Goal: Task Accomplishment & Management: Manage account settings

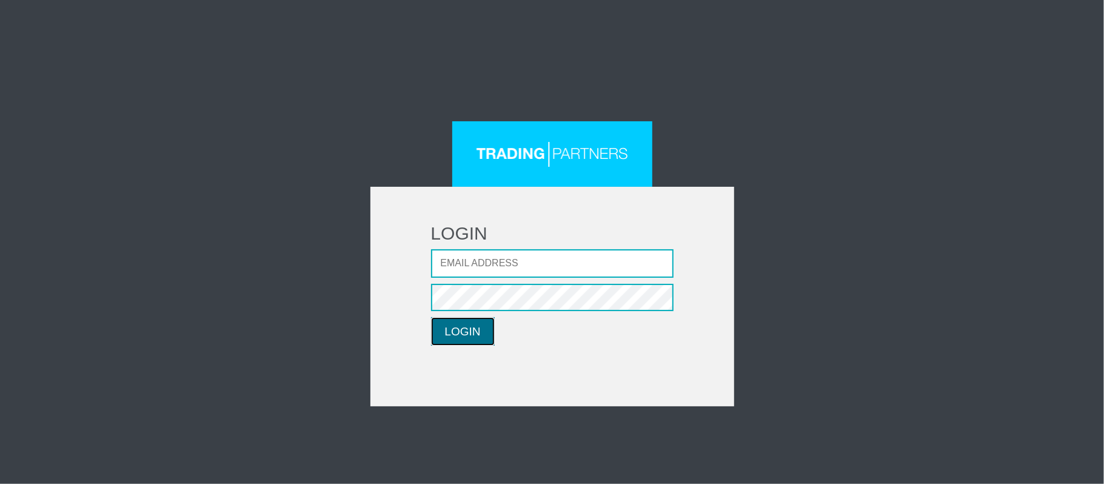
click at [457, 324] on button "LOGIN" at bounding box center [463, 331] width 64 height 29
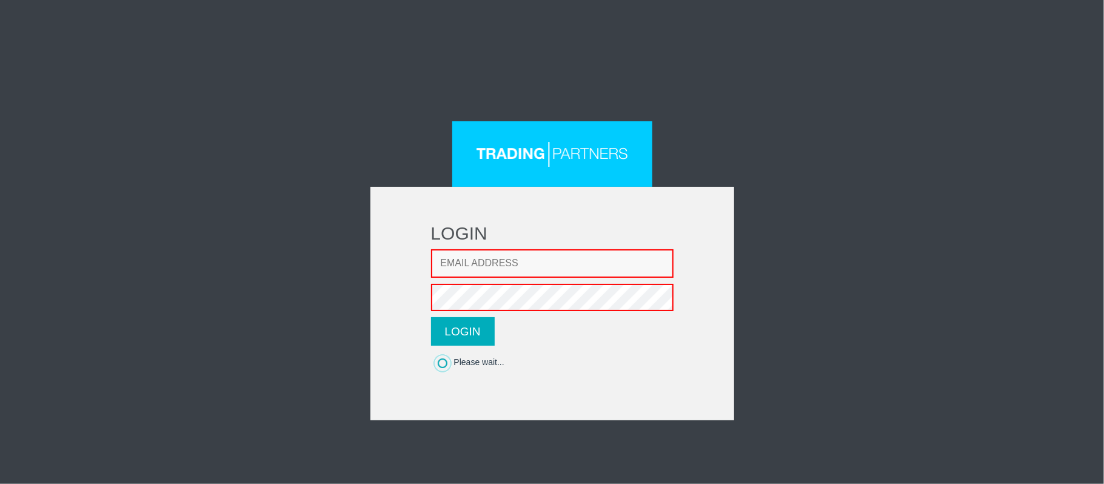
type input "[EMAIL_ADDRESS][DOMAIN_NAME]"
click at [462, 341] on button "LOGIN" at bounding box center [463, 331] width 64 height 29
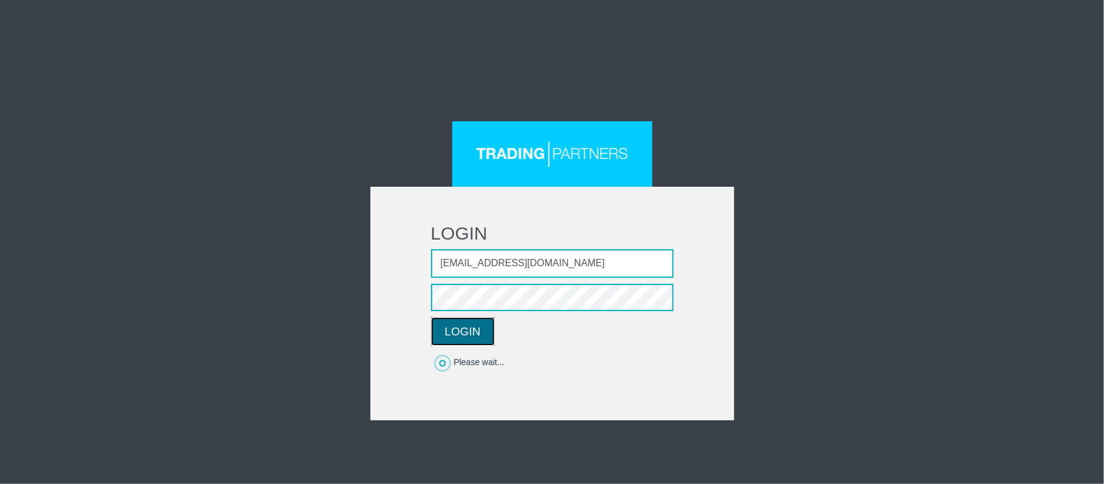
click at [449, 340] on button "LOGIN" at bounding box center [463, 331] width 64 height 29
click at [454, 337] on button "LOGIN" at bounding box center [463, 331] width 64 height 29
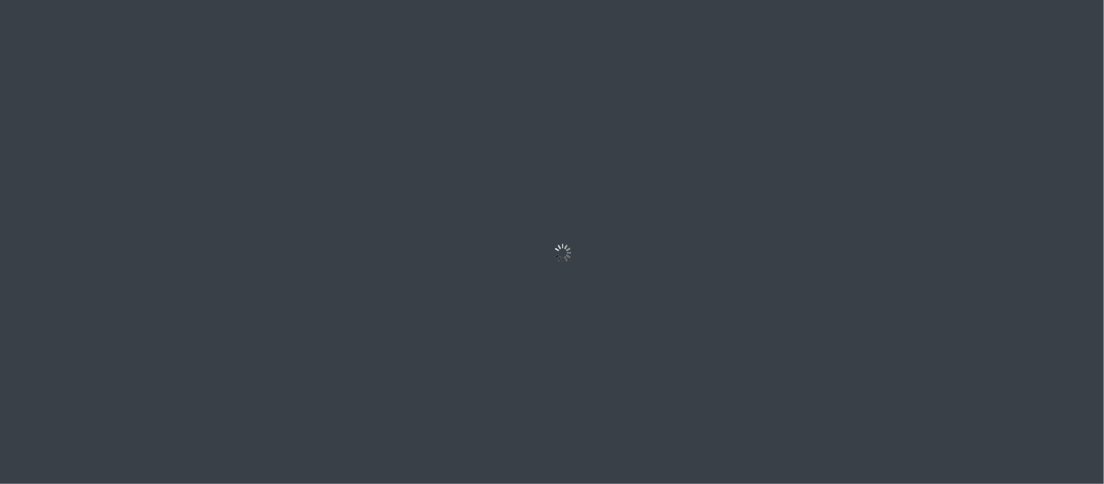
click at [752, 193] on div "LOGIN Email address Password LOGIN Please wait..." at bounding box center [552, 242] width 1104 height 484
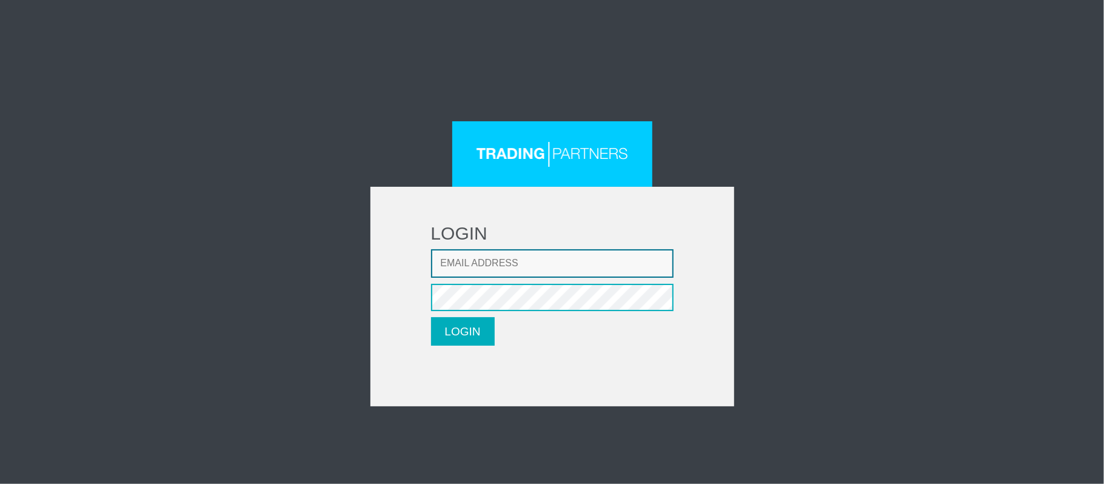
type input "thaolun1409@gmail.com"
click at [473, 338] on button "LOGIN" at bounding box center [463, 331] width 64 height 29
type input "[EMAIL_ADDRESS][DOMAIN_NAME]"
click at [479, 332] on button "LOGIN" at bounding box center [463, 331] width 64 height 29
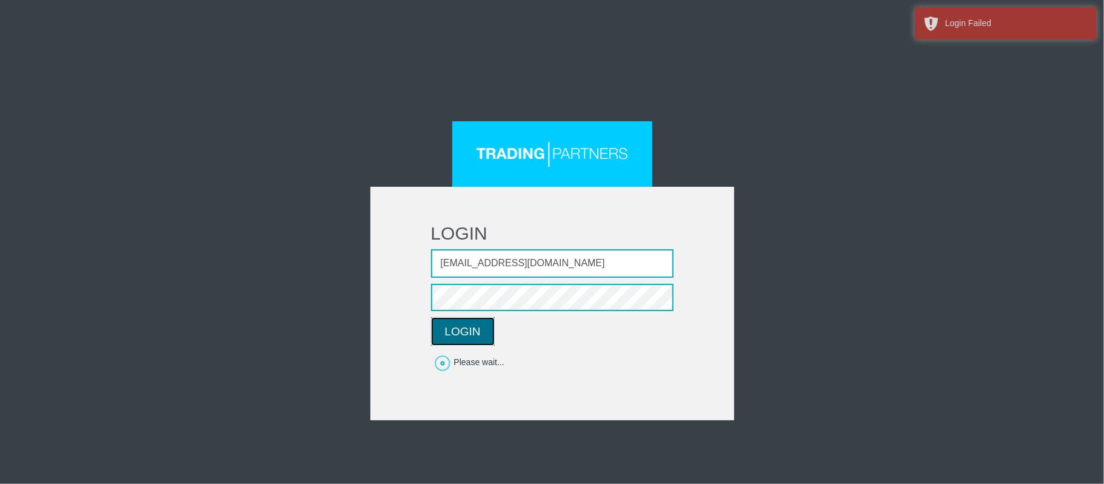
click at [479, 332] on button "LOGIN" at bounding box center [463, 331] width 64 height 29
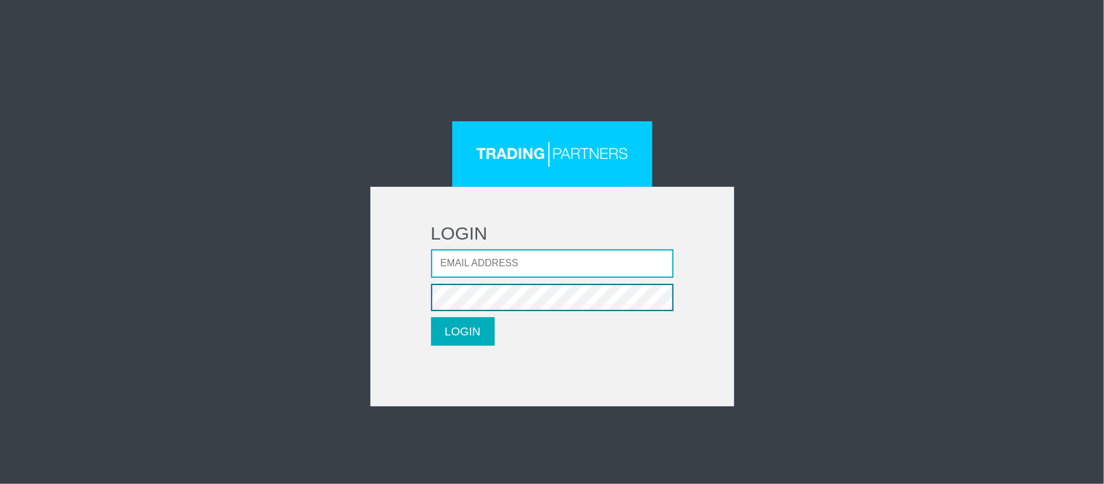
type input "thaolun1409@gmail.com"
click at [458, 326] on button "LOGIN" at bounding box center [463, 331] width 64 height 29
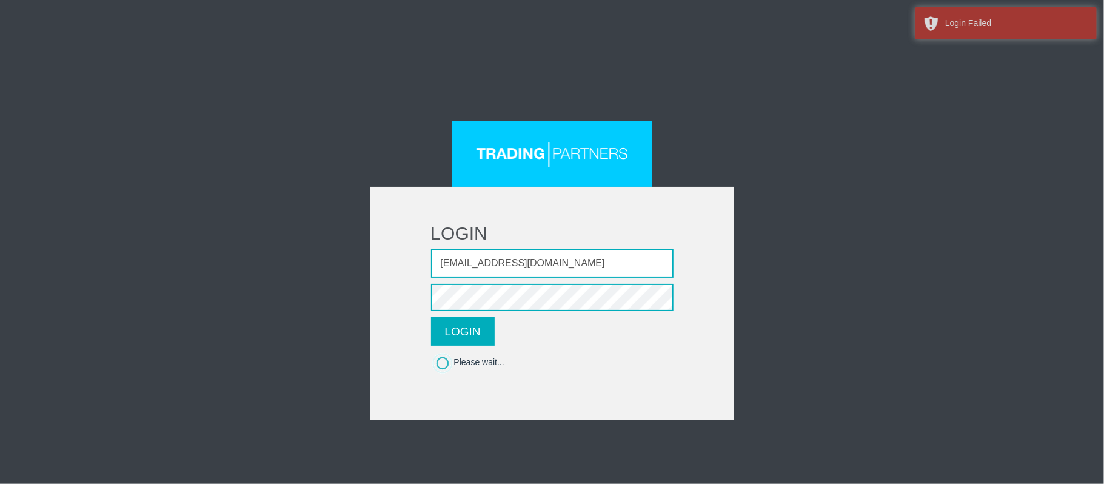
click at [604, 141] on div at bounding box center [552, 153] width 200 height 65
click at [435, 326] on button "LOGIN" at bounding box center [463, 331] width 64 height 29
